Goal: Book appointment/travel/reservation

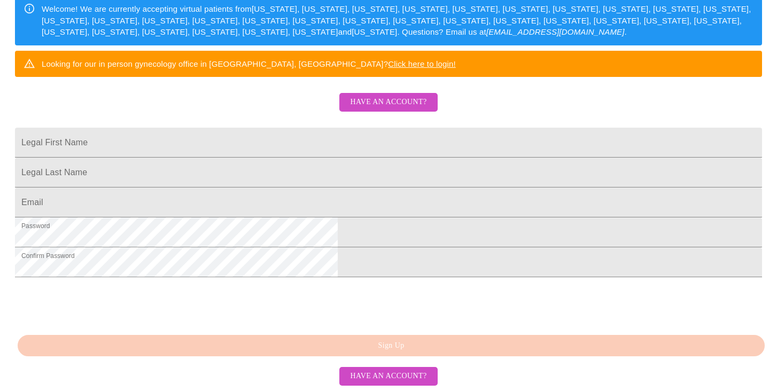
scroll to position [199, 0]
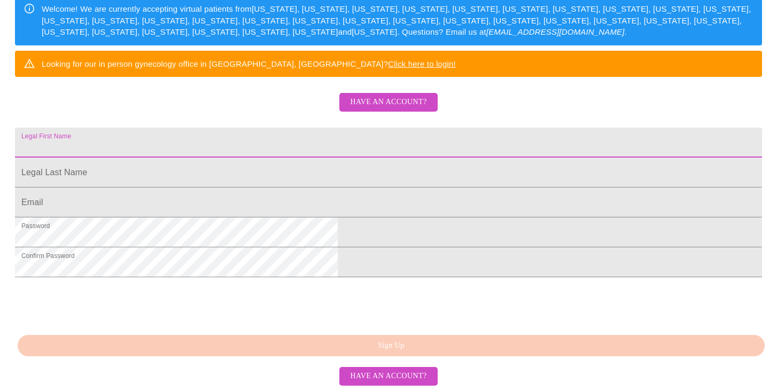
click at [306, 158] on input "Legal First Name" at bounding box center [388, 143] width 747 height 30
click at [402, 109] on span "Have an account?" at bounding box center [388, 102] width 76 height 13
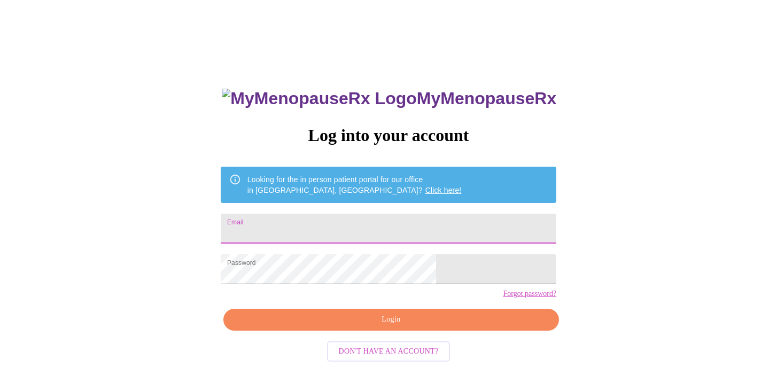
click at [324, 228] on input "Email" at bounding box center [389, 229] width 336 height 30
type input "[EMAIL_ADDRESS][DOMAIN_NAME]"
click at [378, 326] on span "Login" at bounding box center [391, 319] width 311 height 13
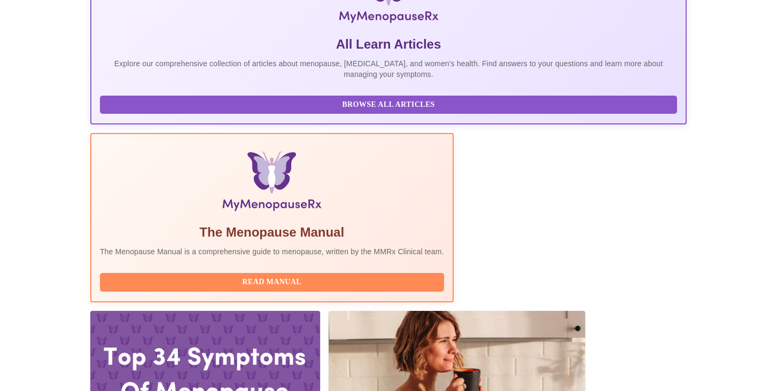
scroll to position [220, 0]
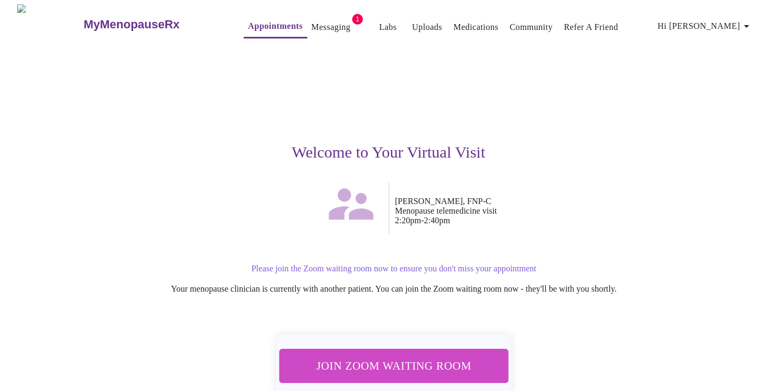
click at [361, 356] on span "Join Zoom Waiting Room" at bounding box center [393, 366] width 201 height 20
